Goal: Information Seeking & Learning: Learn about a topic

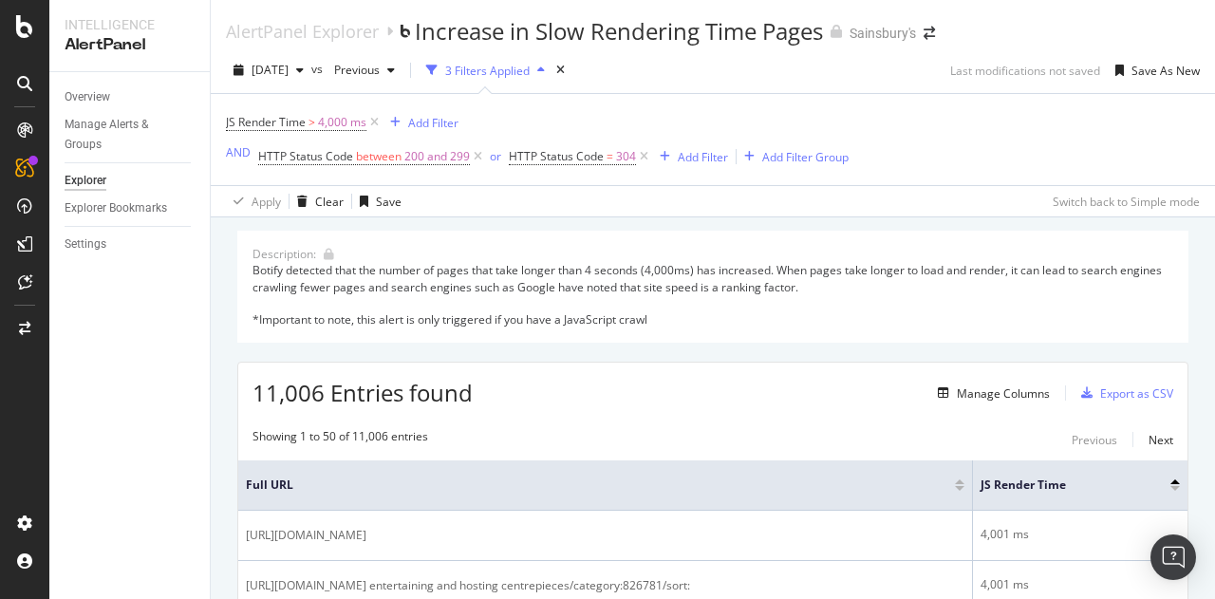
click at [973, 121] on div "[PERSON_NAME] Time > 4,000 ms Add Filter AND HTTP Status Code between 200 and 2…" at bounding box center [713, 139] width 974 height 91
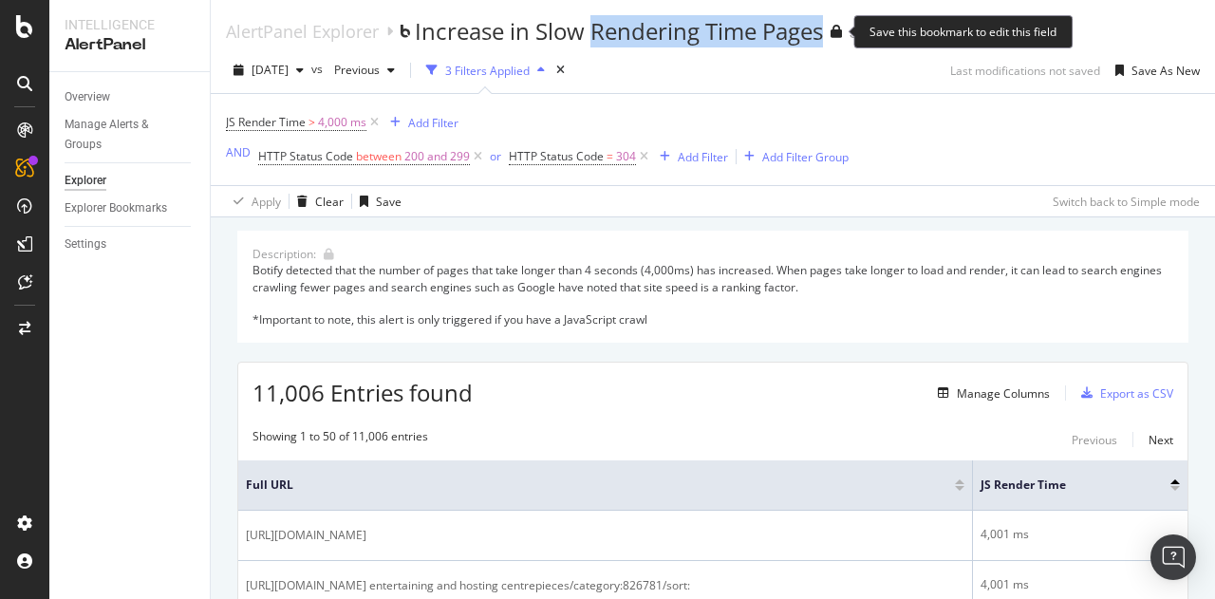
drag, startPoint x: 591, startPoint y: 28, endPoint x: 824, endPoint y: 28, distance: 232.5
click at [823, 28] on div "Increase in Slow Rendering Time Pages" at bounding box center [619, 31] width 408 height 32
copy div "Rendering Time Pages"
